Goal: Register for event/course

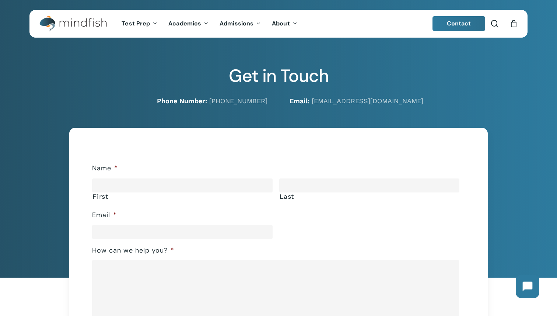
click at [463, 25] on span "Contact" at bounding box center [459, 24] width 24 height 8
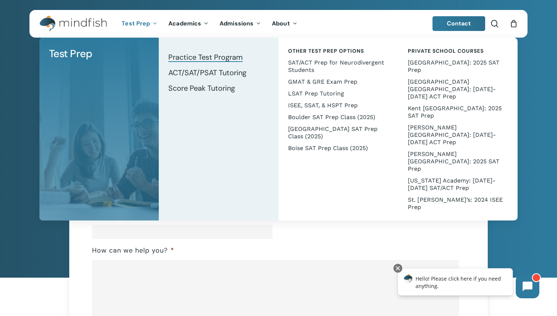
click at [204, 59] on span "Practice Test Program" at bounding box center [205, 57] width 74 height 10
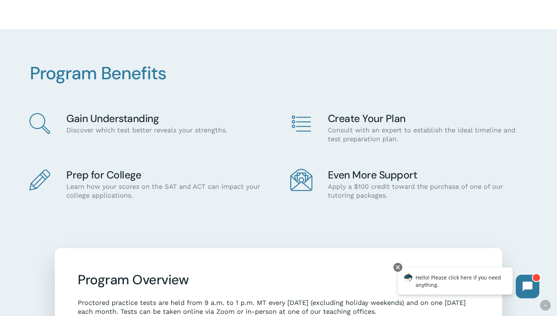
scroll to position [240, 0]
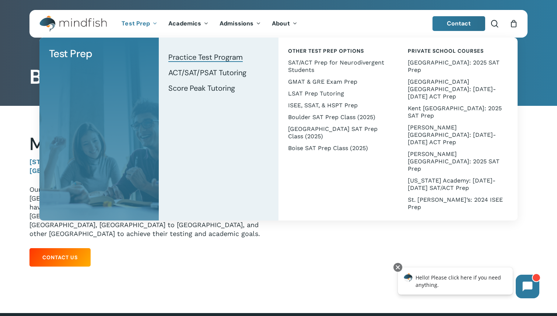
click at [201, 58] on span "Practice Test Program" at bounding box center [205, 57] width 74 height 10
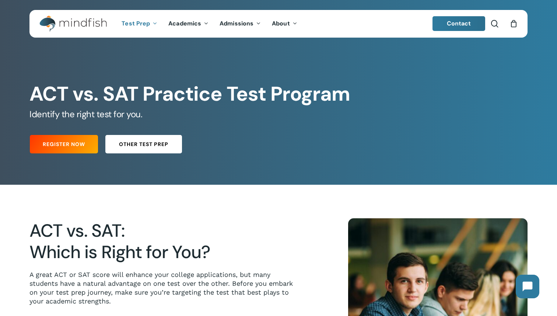
click at [169, 146] on link "Other Test Prep" at bounding box center [143, 144] width 77 height 18
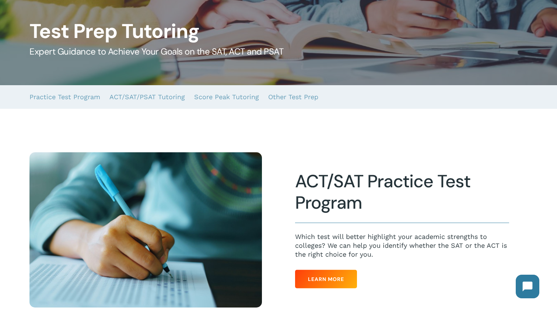
scroll to position [106, 0]
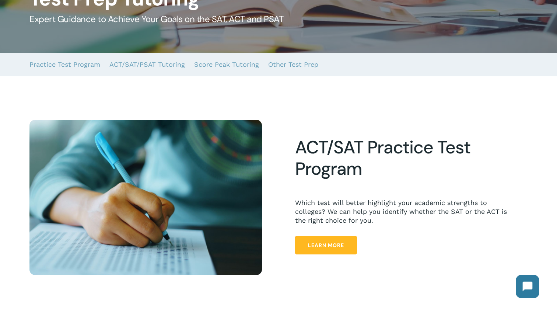
click at [337, 247] on span "Learn More" at bounding box center [326, 244] width 36 height 7
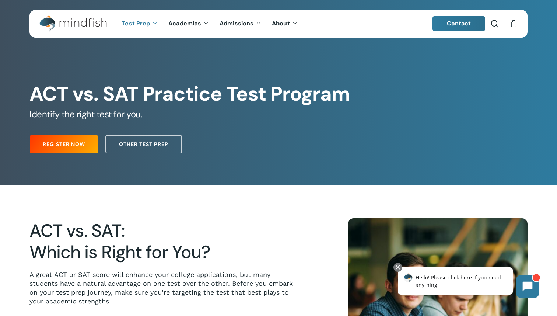
click at [316, 224] on div "ACT vs. SAT: Which is Right for You? A great ACT or SAT score will enhance your…" at bounding box center [172, 307] width 319 height 179
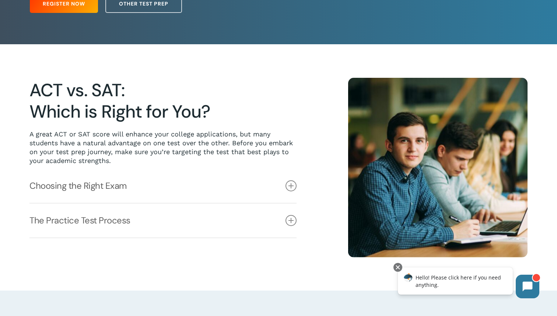
scroll to position [180, 0]
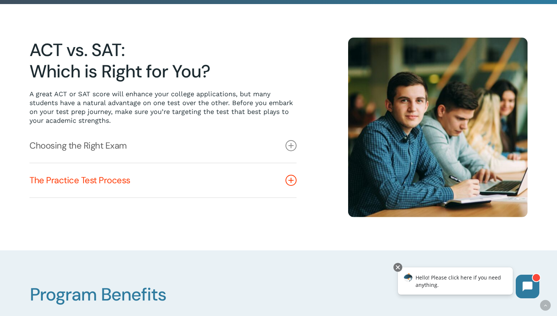
click at [231, 183] on link "The Practice Test Process" at bounding box center [162, 180] width 267 height 34
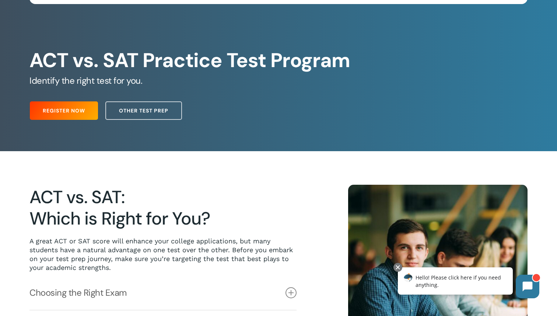
scroll to position [0, 0]
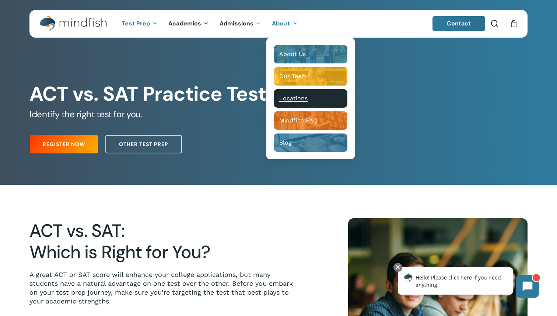
click at [301, 103] on div "Main Menu" at bounding box center [311, 98] width 74 height 18
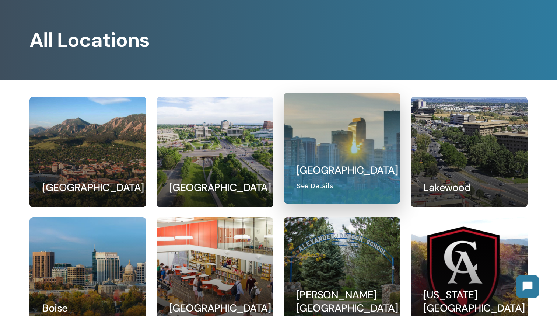
scroll to position [46, 0]
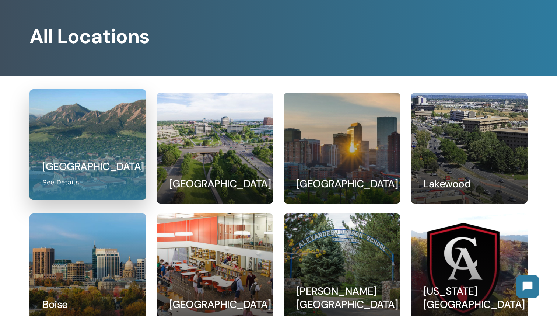
click at [104, 130] on link at bounding box center [88, 144] width 116 height 110
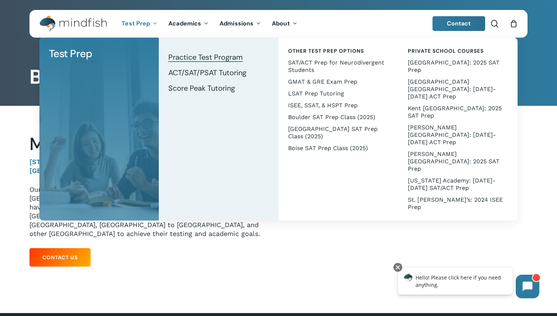
click at [175, 57] on span "Practice Test Program" at bounding box center [205, 57] width 74 height 10
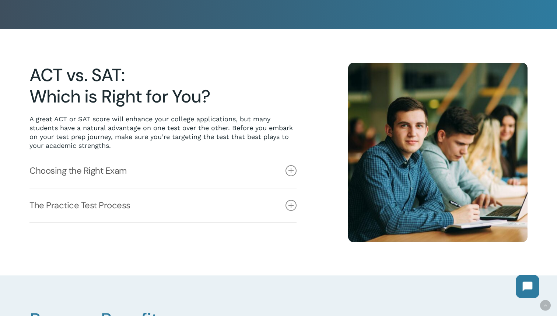
scroll to position [159, 0]
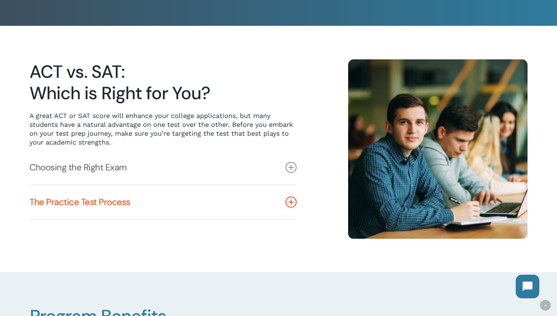
click at [117, 202] on link "The Practice Test Process" at bounding box center [162, 202] width 267 height 34
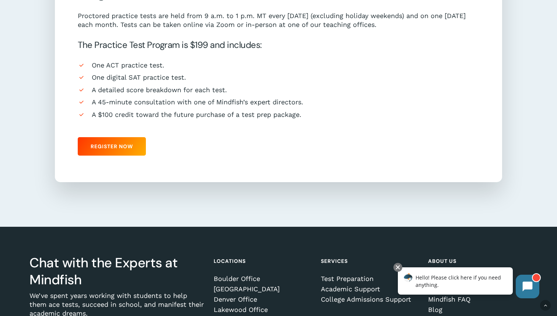
scroll to position [720, 0]
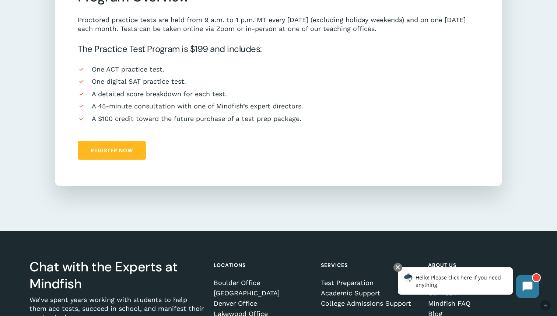
click at [121, 153] on span "Register Now" at bounding box center [112, 150] width 42 height 7
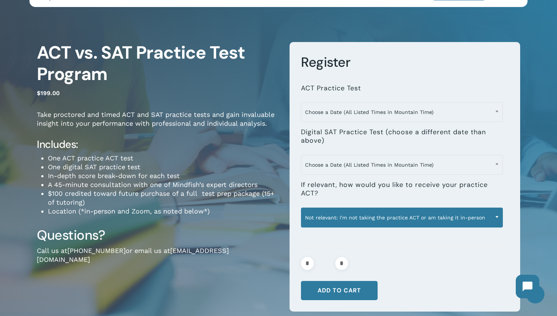
scroll to position [34, 0]
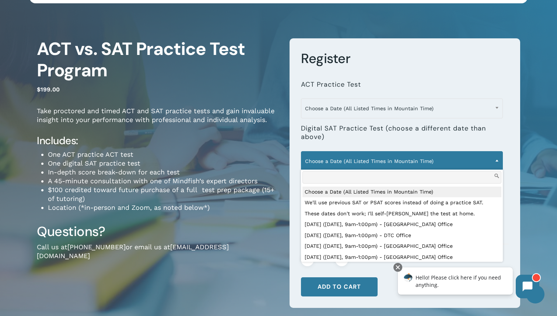
click at [362, 161] on span "Choose a Date (All Listed Times in Mountain Time)" at bounding box center [401, 160] width 201 height 15
